Goal: Task Accomplishment & Management: Complete application form

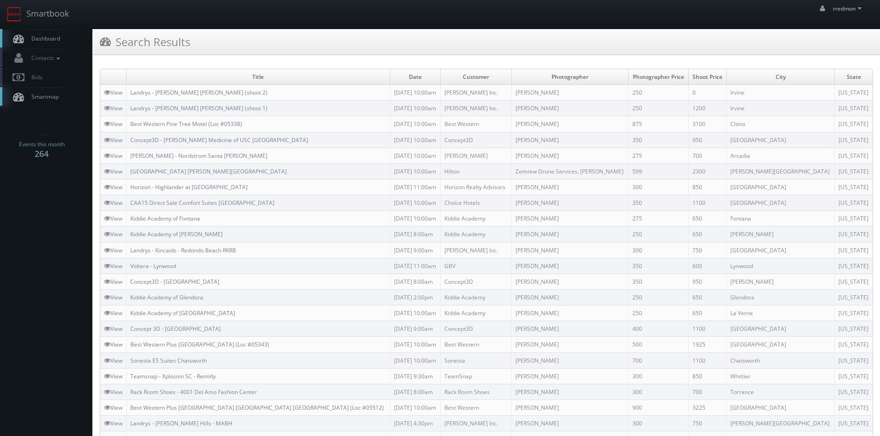
click at [52, 34] on link "Dashboard" at bounding box center [46, 38] width 92 height 19
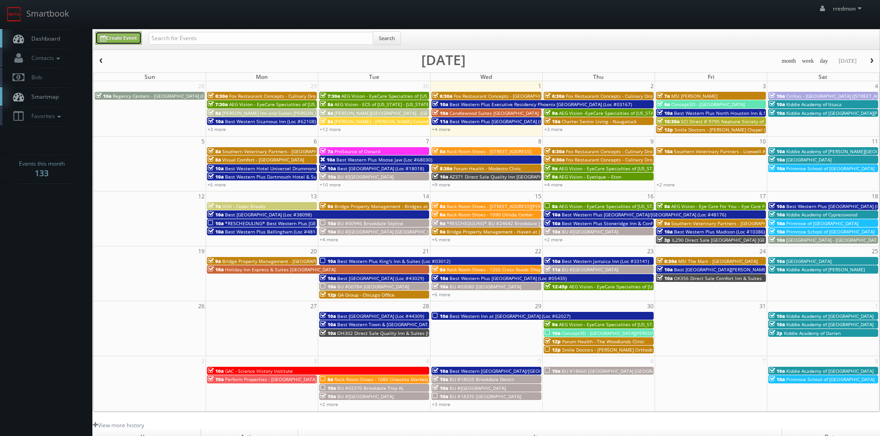
click at [130, 41] on link "Create Event" at bounding box center [118, 37] width 47 height 13
type input "[DATE]"
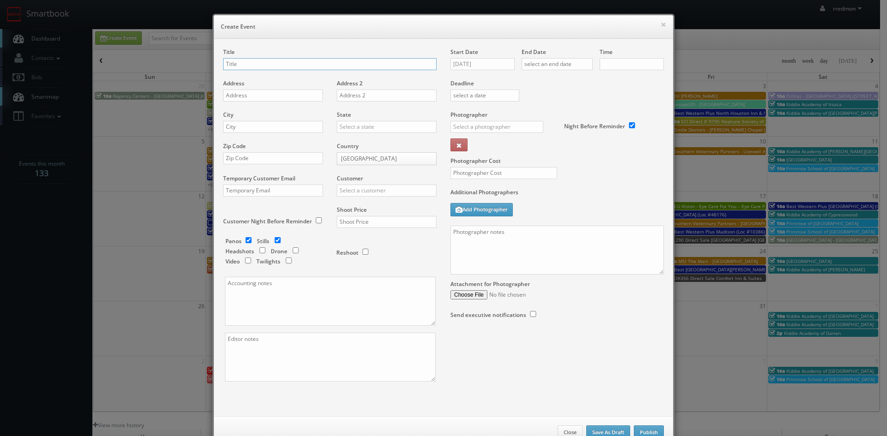
checkbox input "true"
type input "10:00am"
checkbox input "true"
type input "Fox Restaurant Concepts - [PERSON_NAME][GEOGRAPHIC_DATA]"
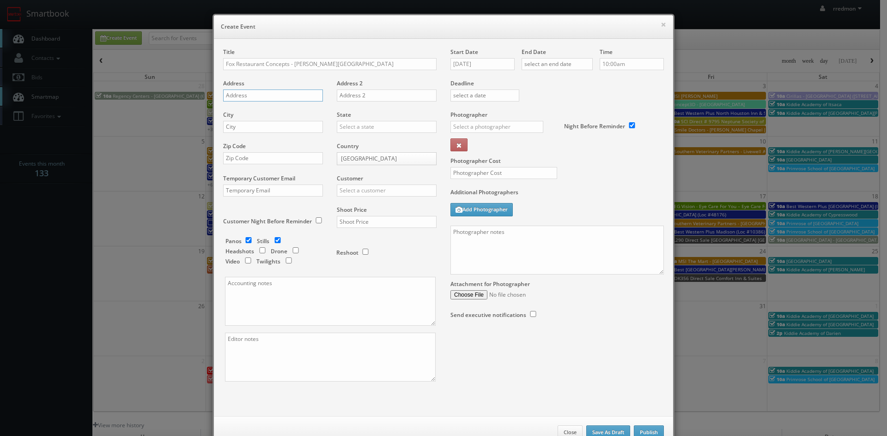
click at [292, 97] on input "text" at bounding box center [273, 96] width 100 height 12
paste input "12750 N Tatum Blvd"
type input "12750 N Tatum Blvd"
click at [287, 127] on input "text" at bounding box center [273, 127] width 100 height 12
type input "Phoenix"
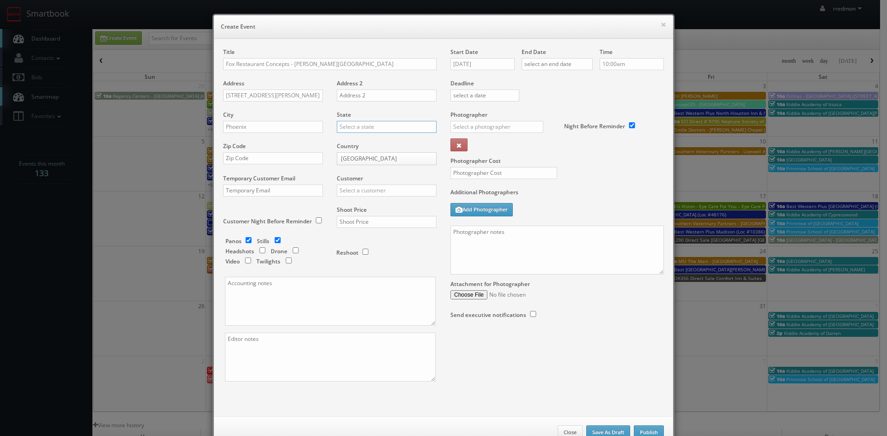
click at [337, 128] on input "text" at bounding box center [387, 127] width 100 height 12
click at [369, 177] on div "Arizona" at bounding box center [386, 179] width 99 height 15
type input "[US_STATE]"
click at [265, 157] on input "text" at bounding box center [273, 158] width 100 height 12
paste input "85032"
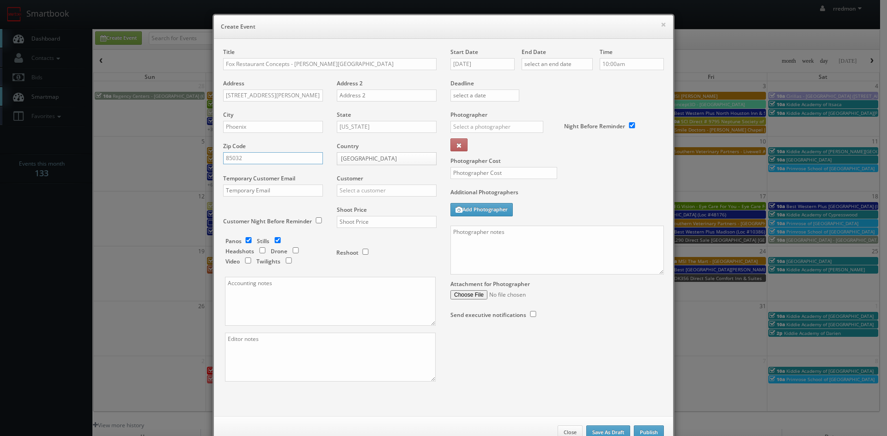
type input "85032"
click at [375, 186] on input "text" at bounding box center [387, 191] width 100 height 12
click at [370, 271] on div "GBV" at bounding box center [386, 273] width 99 height 15
type input "GBV"
click at [386, 218] on input "text" at bounding box center [387, 222] width 100 height 12
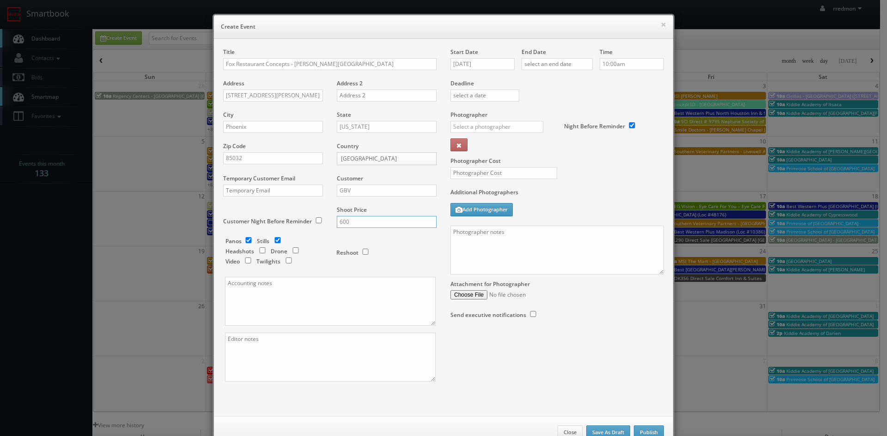
type input "600"
click at [273, 241] on input "checkbox" at bounding box center [278, 240] width 14 height 6
checkbox input "false"
click at [495, 67] on input "10/01/2025" at bounding box center [482, 64] width 64 height 12
click at [470, 121] on td "6" at bounding box center [469, 121] width 15 height 13
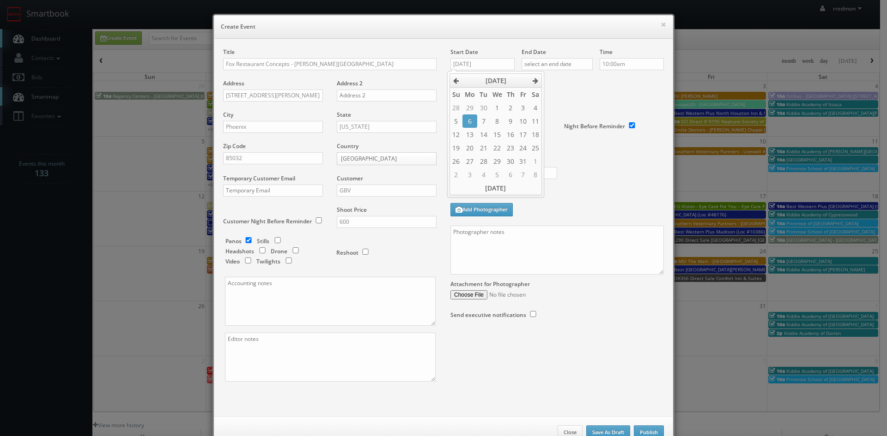
type input "10/06/2025"
click at [556, 63] on input "text" at bounding box center [556, 64] width 71 height 12
click at [543, 120] on td "6" at bounding box center [540, 121] width 15 height 13
type input "10/06/2025"
click at [623, 66] on input "10:00am" at bounding box center [632, 64] width 64 height 12
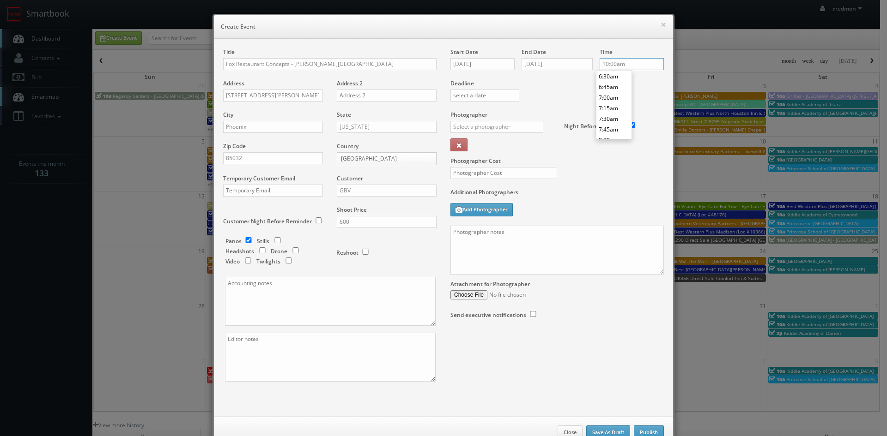
scroll to position [230, 0]
type input "6:30am"
click at [617, 121] on li "6:30am" at bounding box center [613, 122] width 35 height 11
click at [451, 128] on input "text" at bounding box center [496, 127] width 93 height 12
click at [468, 143] on div "Bruce Battoe" at bounding box center [500, 147] width 99 height 15
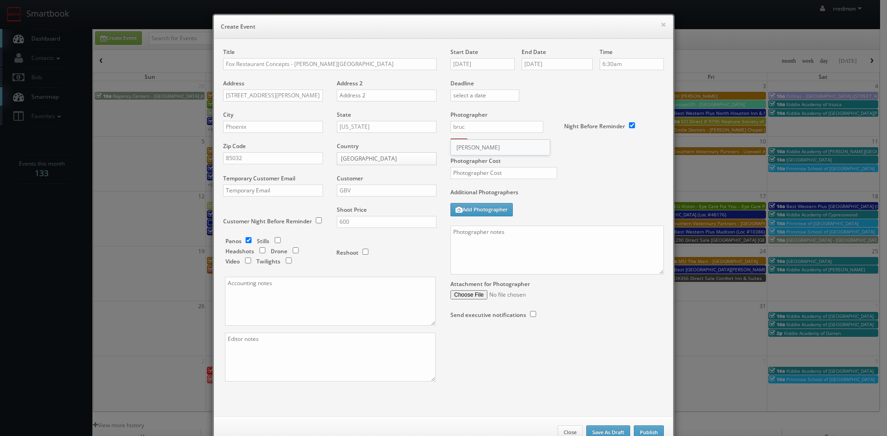
type input "Bruce Battoe"
click at [500, 172] on input "text" at bounding box center [503, 173] width 107 height 12
type input "300"
paste textarea "Onsite contact is Kathryn Burdge, 919-210-0927 Virtual tour only: 10' ext pano …"
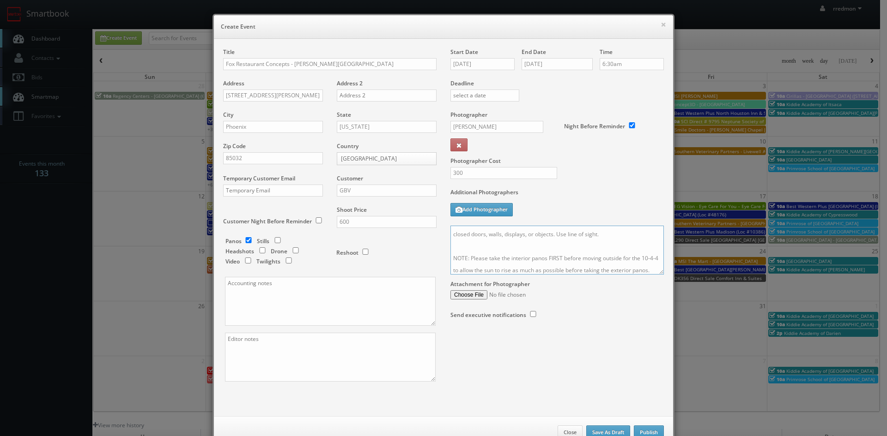
scroll to position [0, 0]
drag, startPoint x: 576, startPoint y: 233, endPoint x: 495, endPoint y: 231, distance: 81.3
click at [495, 231] on textarea "Onsite contact is Kathryn Burdge, 919-210-0927 Virtual tour only: 10' ext pano …" at bounding box center [556, 250] width 213 height 49
paste textarea "Alegre (480.710.4894) / Patrick"
drag, startPoint x: 511, startPoint y: 233, endPoint x: 531, endPoint y: 242, distance: 21.5
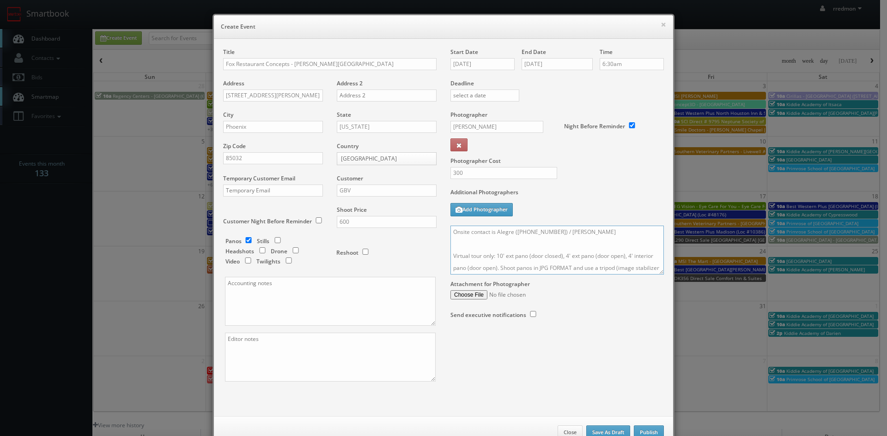
click at [511, 234] on textarea "Onsite contact is Alegre (480.710.4894) / Patrick Virtual tour only: 10' ext pa…" at bounding box center [556, 250] width 213 height 49
click at [599, 233] on textarea "Onsite contact is Alegre Lopez (480.710.4894) / Patrick Virtual tour only: 10' …" at bounding box center [556, 250] width 213 height 49
click at [541, 233] on textarea "Onsite contact is Alegre Lopez (480.710.4894) Virtual tour only: 10' ext pano (…" at bounding box center [556, 250] width 213 height 49
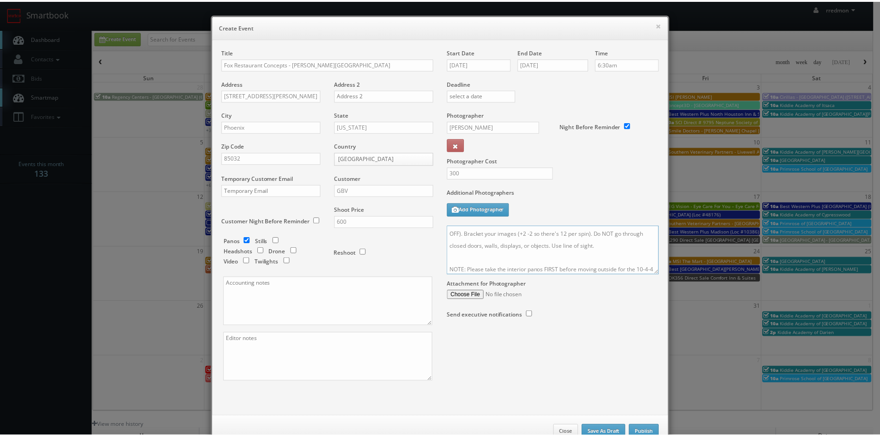
scroll to position [60, 0]
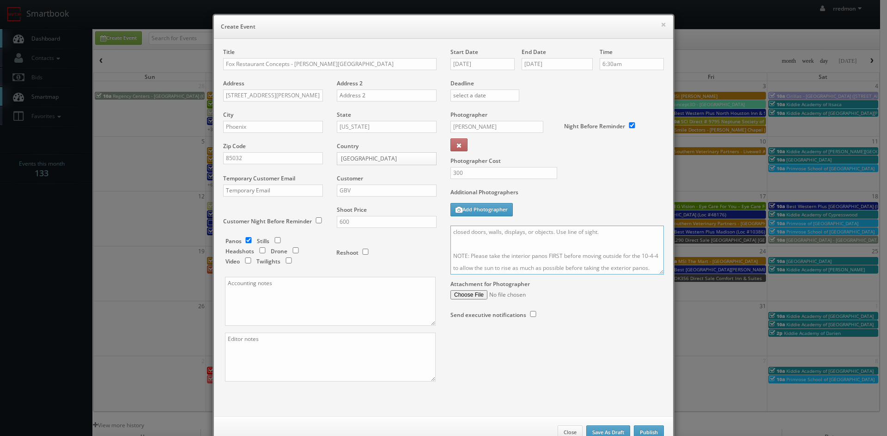
type textarea "Onsite contact is Alegre Lopez (480-710-4894) Virtual tour only: 10' ext pano (…"
click at [654, 433] on button "Publish" at bounding box center [649, 433] width 30 height 14
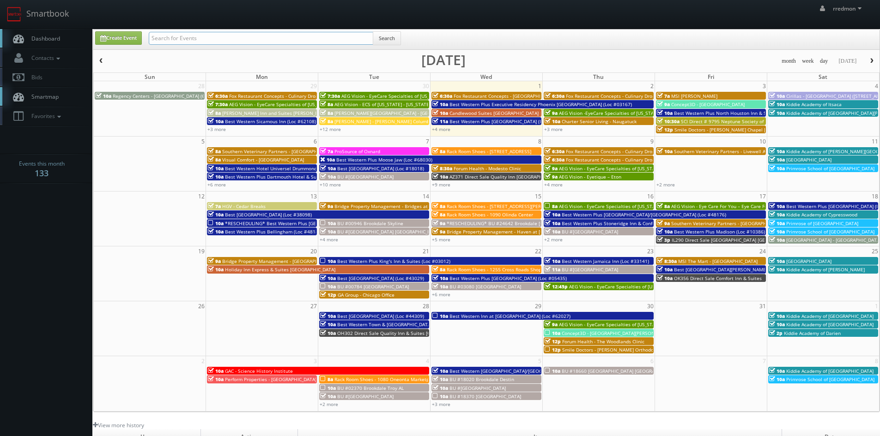
click at [251, 38] on input "text" at bounding box center [261, 38] width 224 height 13
type input "fox restaurant concepts"
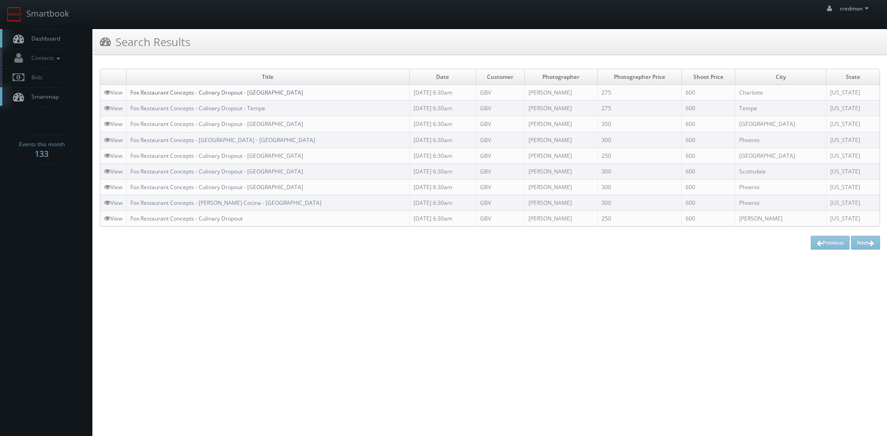
click at [254, 92] on link "Fox Restaurant Concepts - Culinary Dropout - [GEOGRAPHIC_DATA]" at bounding box center [216, 93] width 173 height 8
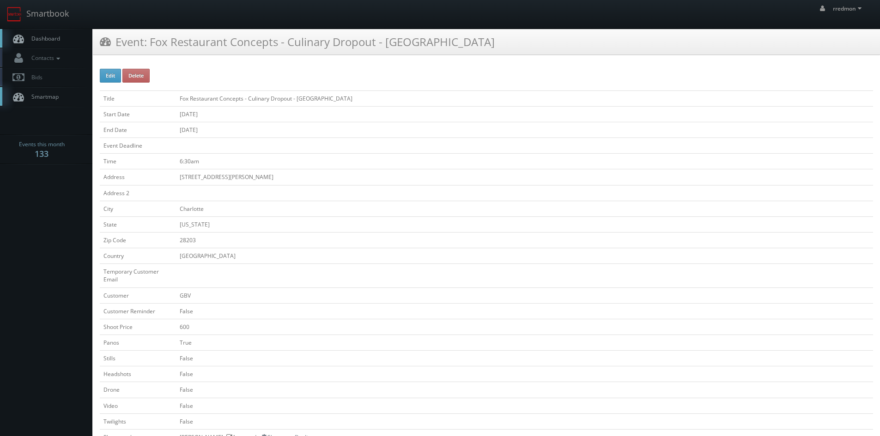
scroll to position [231, 0]
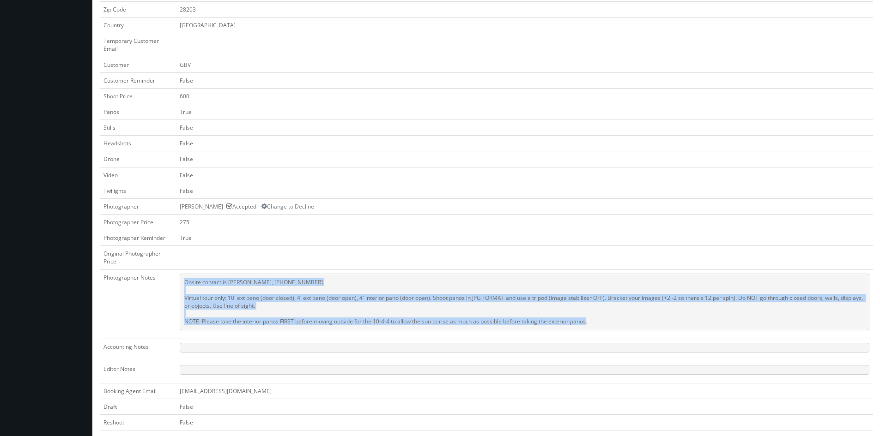
drag, startPoint x: 602, startPoint y: 322, endPoint x: 184, endPoint y: 279, distance: 420.1
click at [184, 279] on pre "Onsite contact is Kathryn Burdge, 919-210-0927 Virtual tour only: 10' ext pano …" at bounding box center [525, 302] width 690 height 57
copy pre "Onsite contact is Kathryn Burdge, 919-210-0927 Virtual tour only: 10' ext pano …"
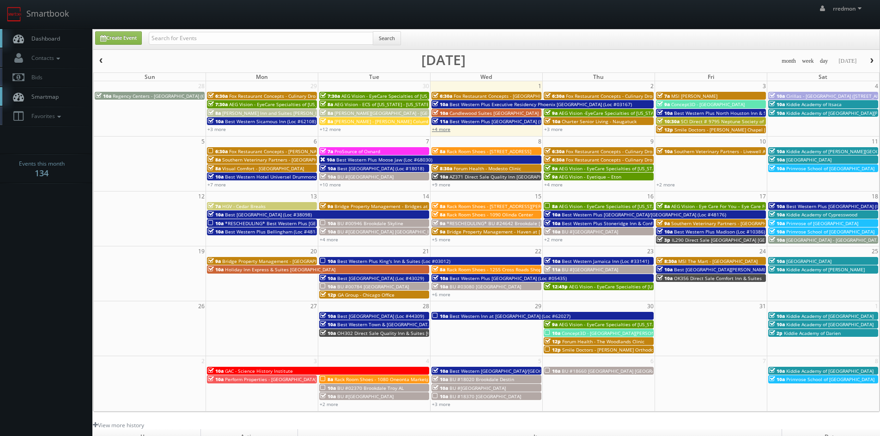
click at [440, 131] on link "+4 more" at bounding box center [441, 129] width 18 height 6
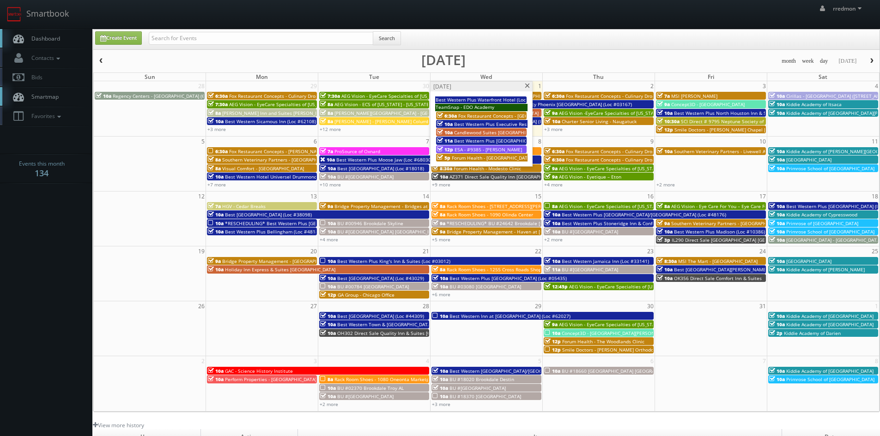
click at [469, 115] on span "Fox Restaurant Concepts - Blanco - Downtown Phoenix" at bounding box center [535, 116] width 154 height 6
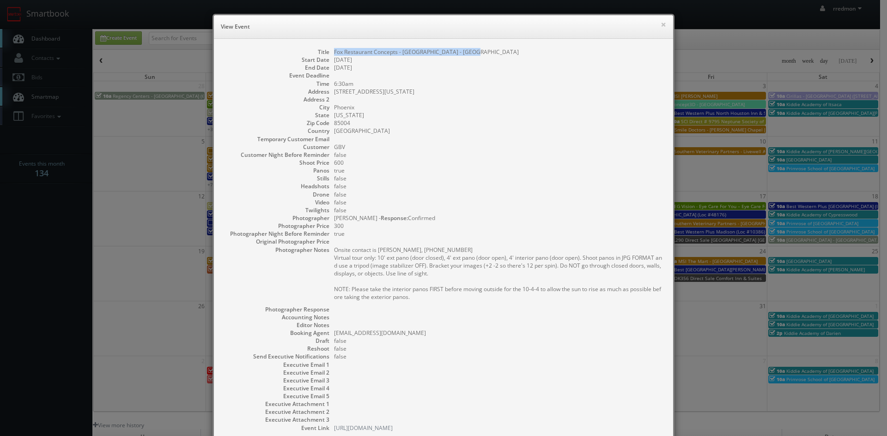
drag, startPoint x: 476, startPoint y: 51, endPoint x: 330, endPoint y: 50, distance: 146.0
click at [334, 50] on dd "Fox Restaurant Concepts - [GEOGRAPHIC_DATA] - [GEOGRAPHIC_DATA]" at bounding box center [499, 52] width 330 height 8
copy dd "Fox Restaurant Concepts - [GEOGRAPHIC_DATA] - [GEOGRAPHIC_DATA]"
click at [662, 24] on button "×" at bounding box center [663, 24] width 6 height 6
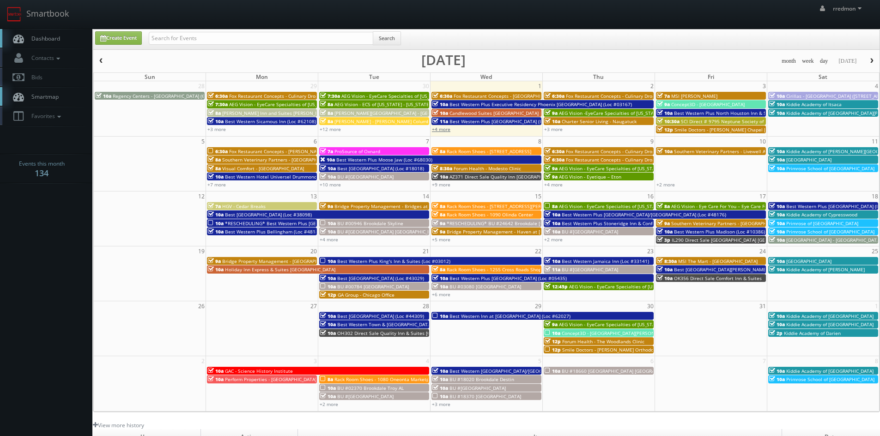
click at [445, 129] on link "+4 more" at bounding box center [441, 129] width 18 height 6
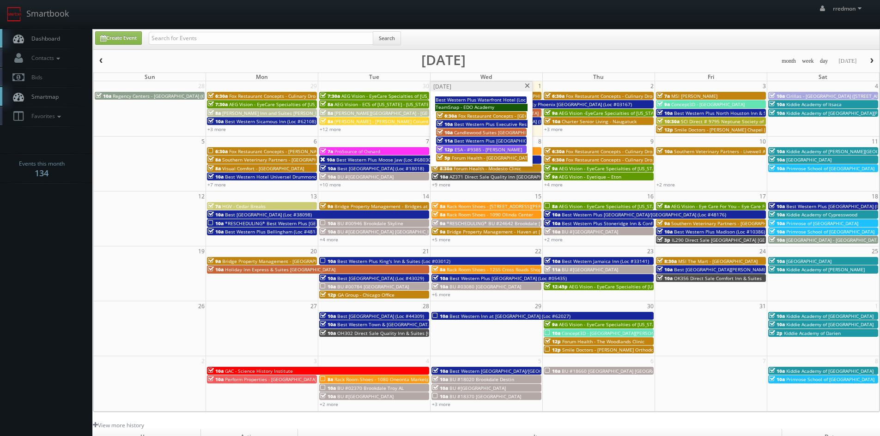
click at [484, 141] on span "Best Western Plus [GEOGRAPHIC_DATA] (Loc #35038)" at bounding box center [512, 141] width 117 height 6
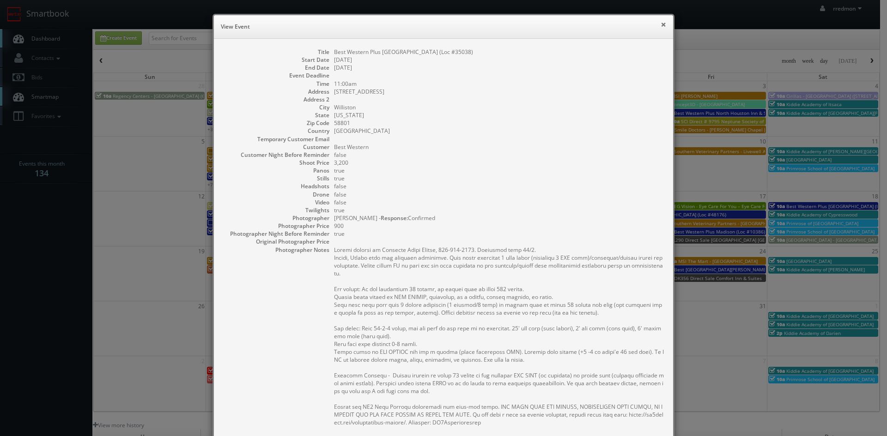
click at [660, 24] on button "×" at bounding box center [663, 24] width 6 height 6
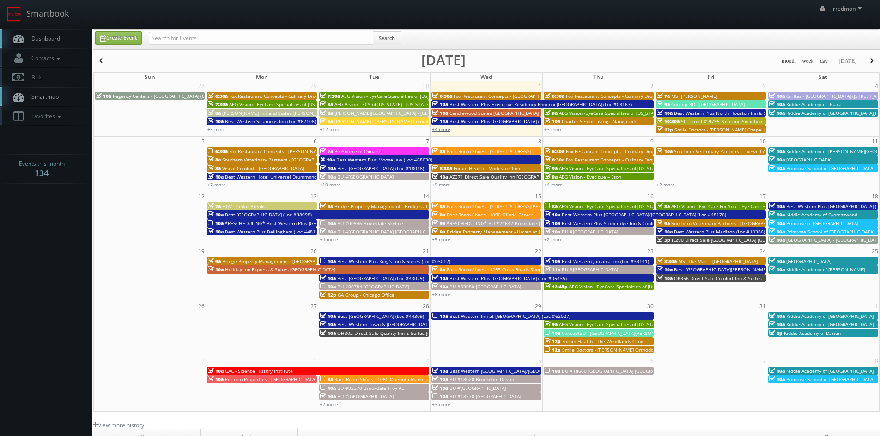
click at [441, 130] on link "+4 more" at bounding box center [441, 129] width 18 height 6
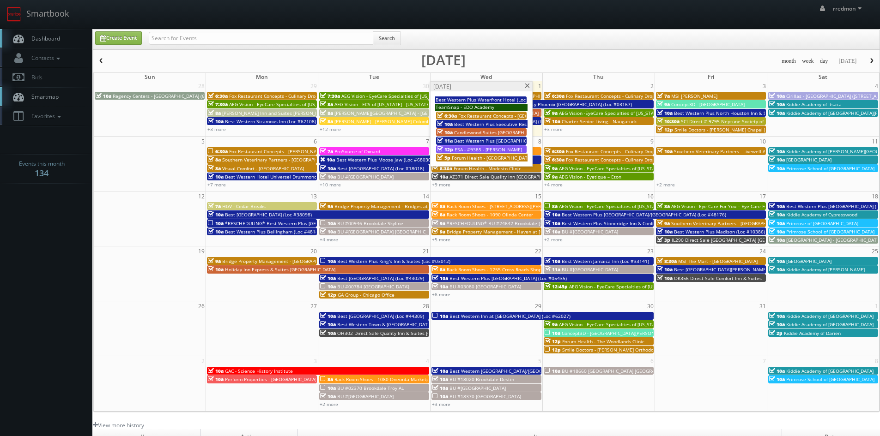
click at [101, 60] on span "button" at bounding box center [101, 61] width 6 height 6
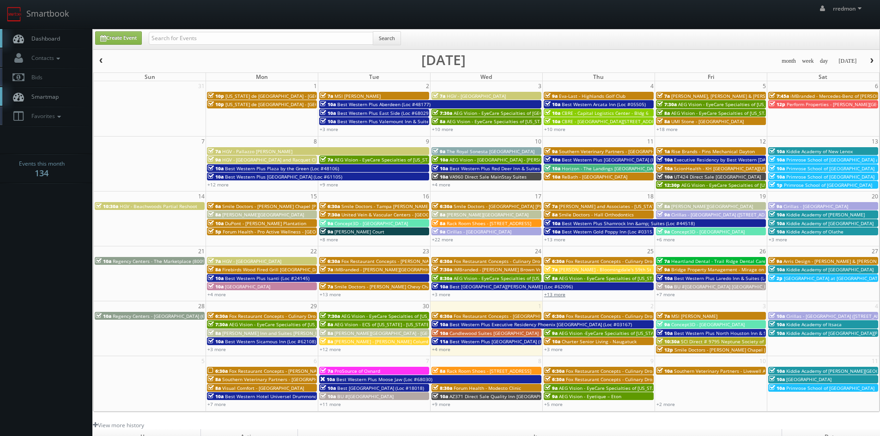
click at [552, 295] on link "+13 more" at bounding box center [554, 294] width 21 height 6
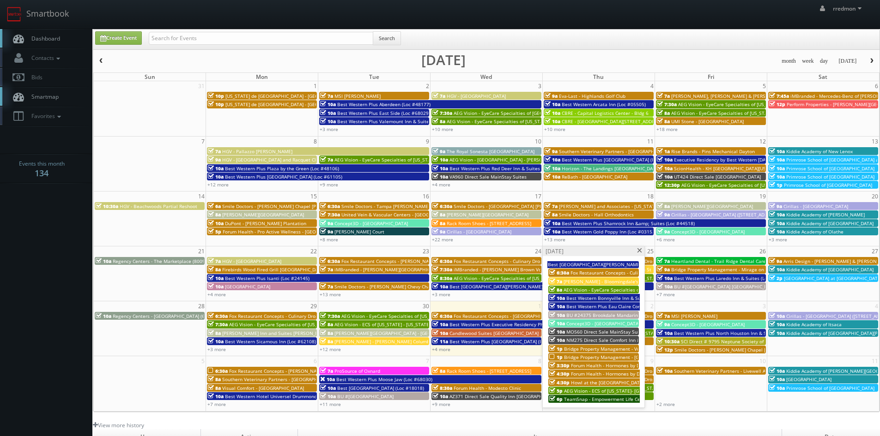
click at [602, 338] on span "NM275 Direct Sale Comfort Inn & Suites" at bounding box center [610, 340] width 89 height 6
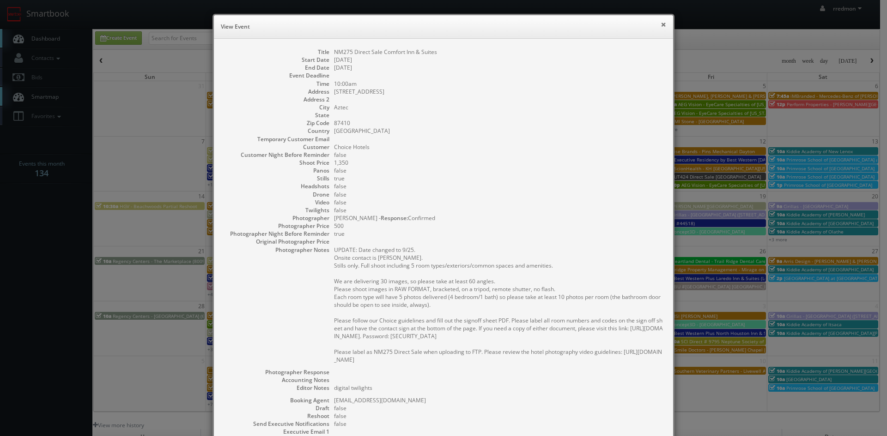
click at [660, 23] on button "×" at bounding box center [663, 24] width 6 height 6
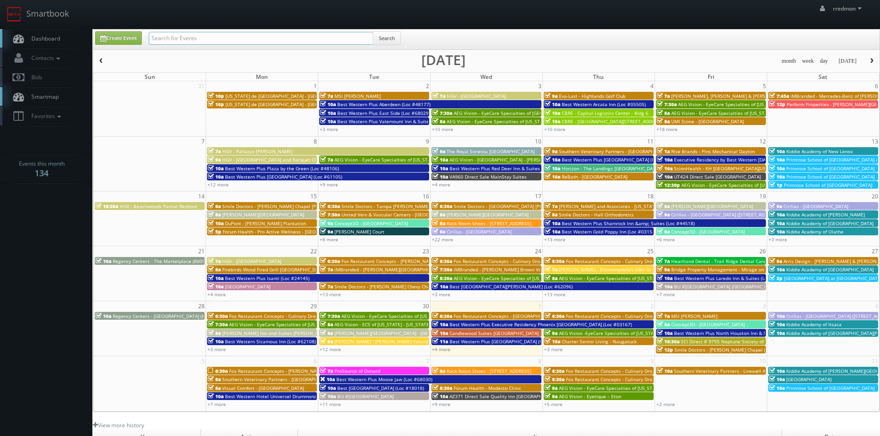
click at [196, 40] on input "text" at bounding box center [261, 38] width 224 height 13
paste input "Andy Wingerd"
type input "Andy Wingerd"
click at [390, 36] on button "Search" at bounding box center [387, 38] width 28 height 14
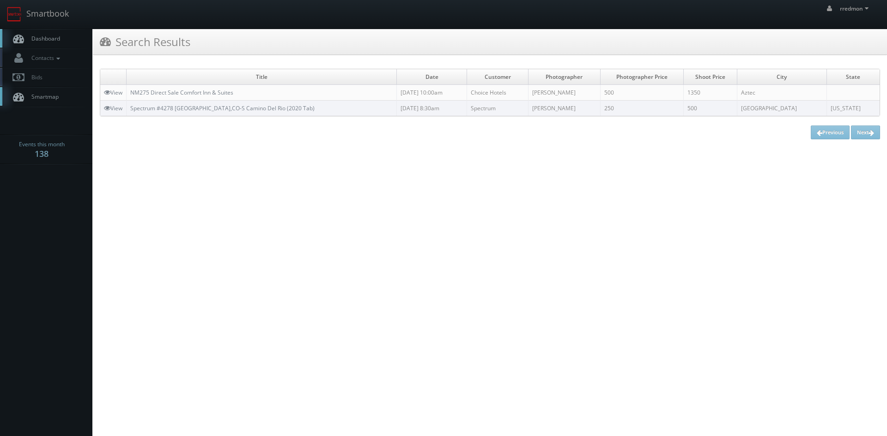
click at [60, 37] on link "Dashboard" at bounding box center [46, 38] width 92 height 19
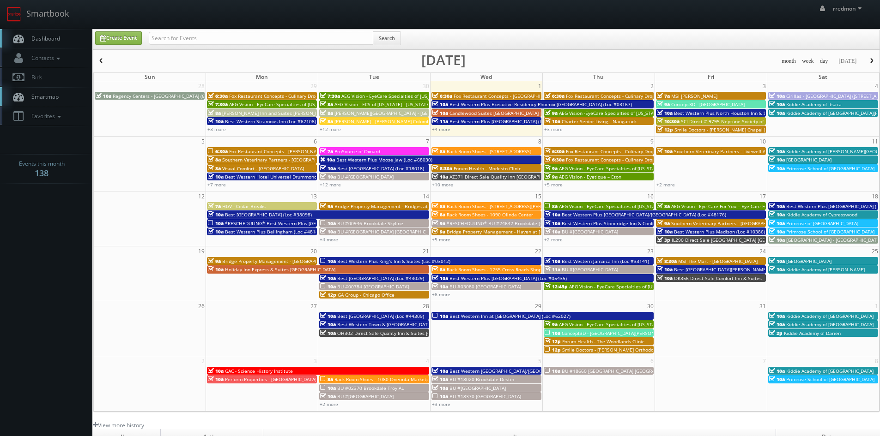
click at [102, 60] on span "button" at bounding box center [101, 61] width 6 height 6
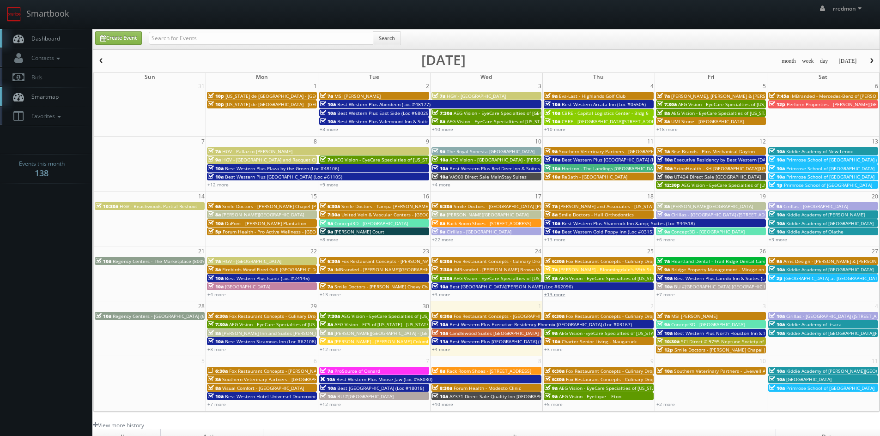
click at [557, 294] on link "+13 more" at bounding box center [554, 294] width 21 height 6
